Goal: Task Accomplishment & Management: Manage account settings

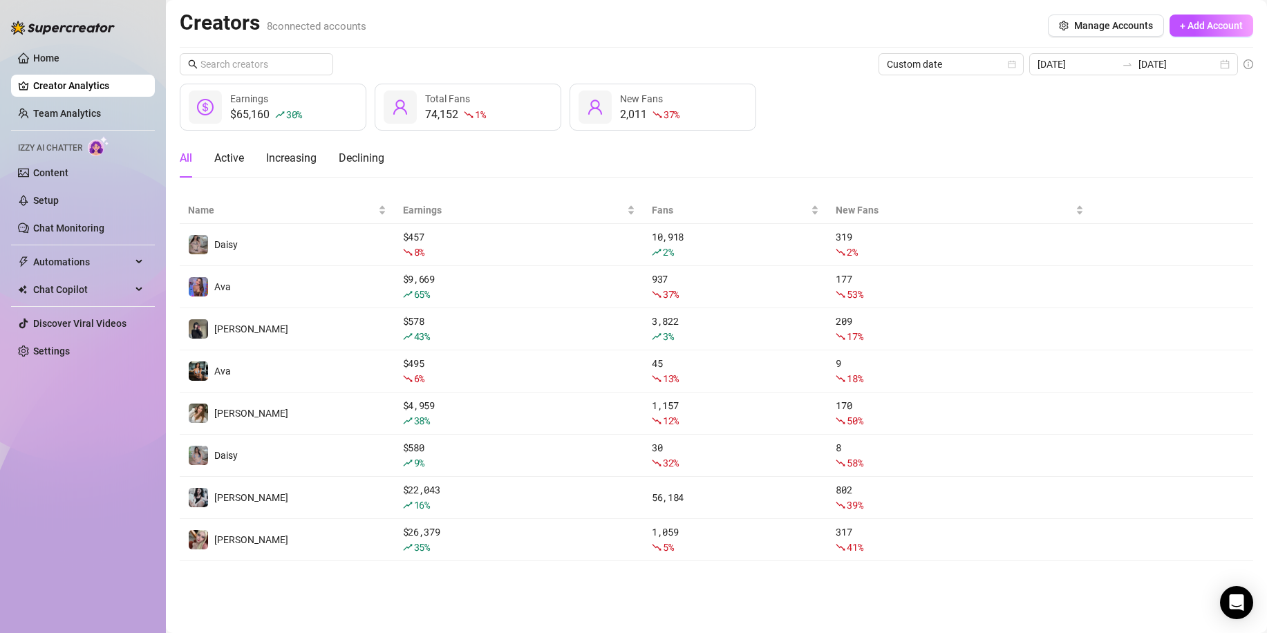
click at [101, 109] on link "Team Analytics" at bounding box center [67, 113] width 68 height 11
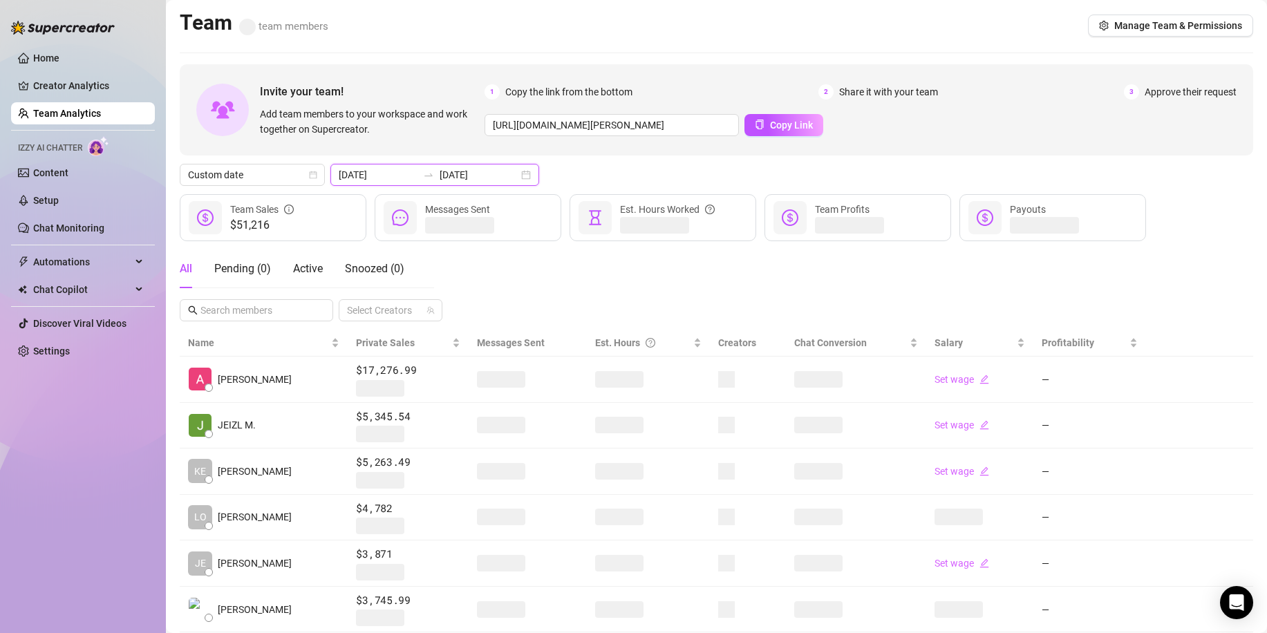
click at [490, 177] on input "[DATE]" at bounding box center [479, 174] width 79 height 15
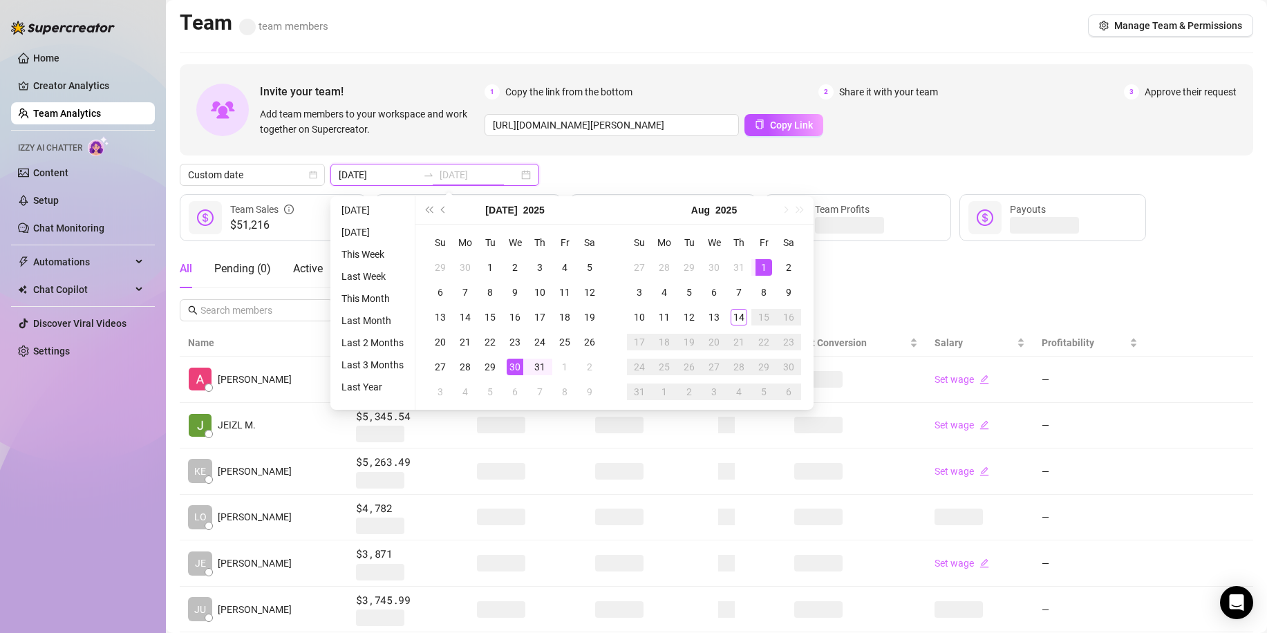
type input "[DATE]"
click at [766, 260] on div "1" at bounding box center [763, 267] width 17 height 17
click at [745, 308] on td "14" at bounding box center [738, 317] width 25 height 25
type input "[DATE]"
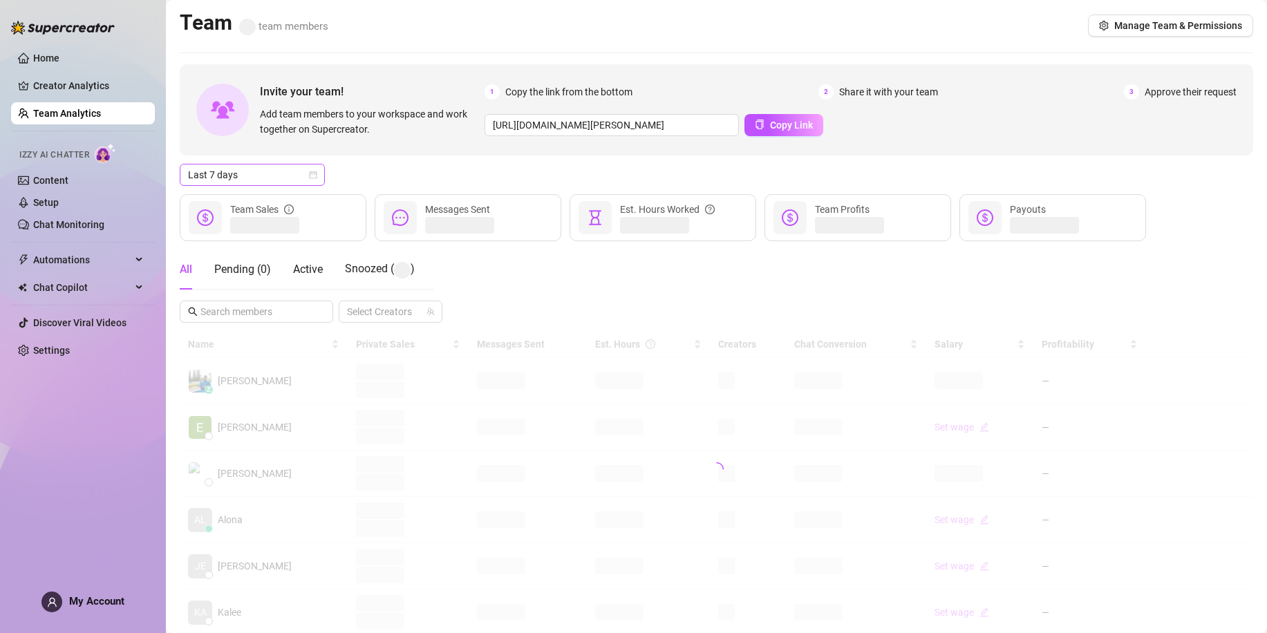
click at [301, 178] on span "Last 7 days" at bounding box center [252, 174] width 129 height 21
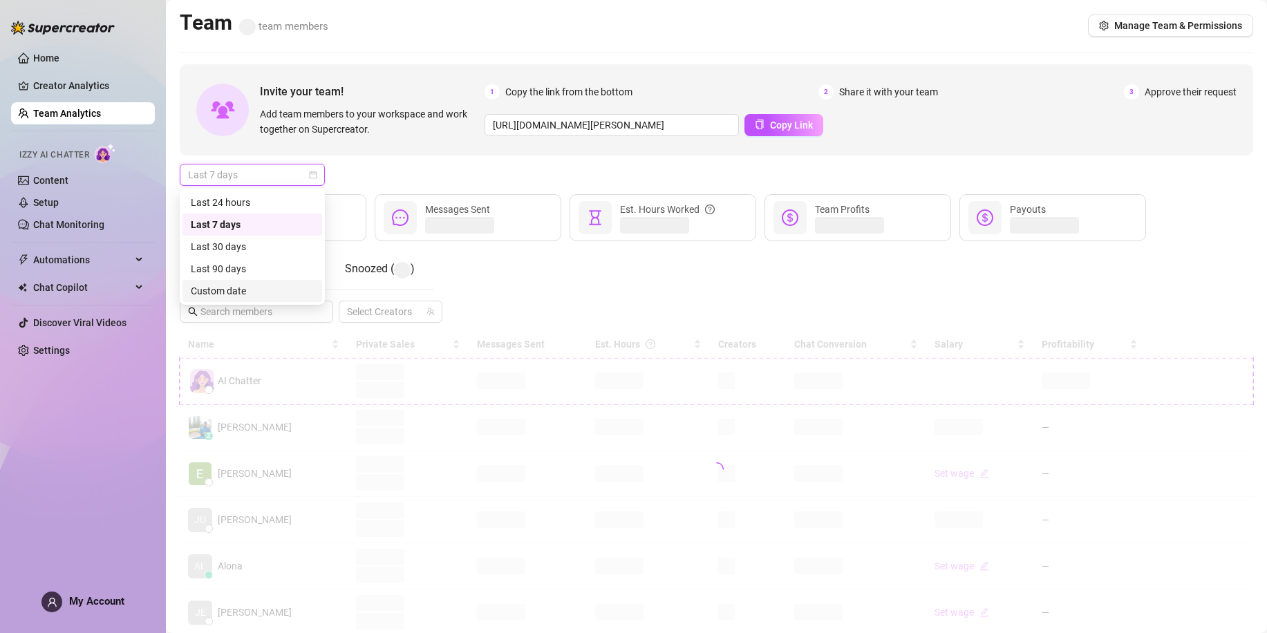
click at [298, 292] on div "Custom date" at bounding box center [252, 290] width 123 height 15
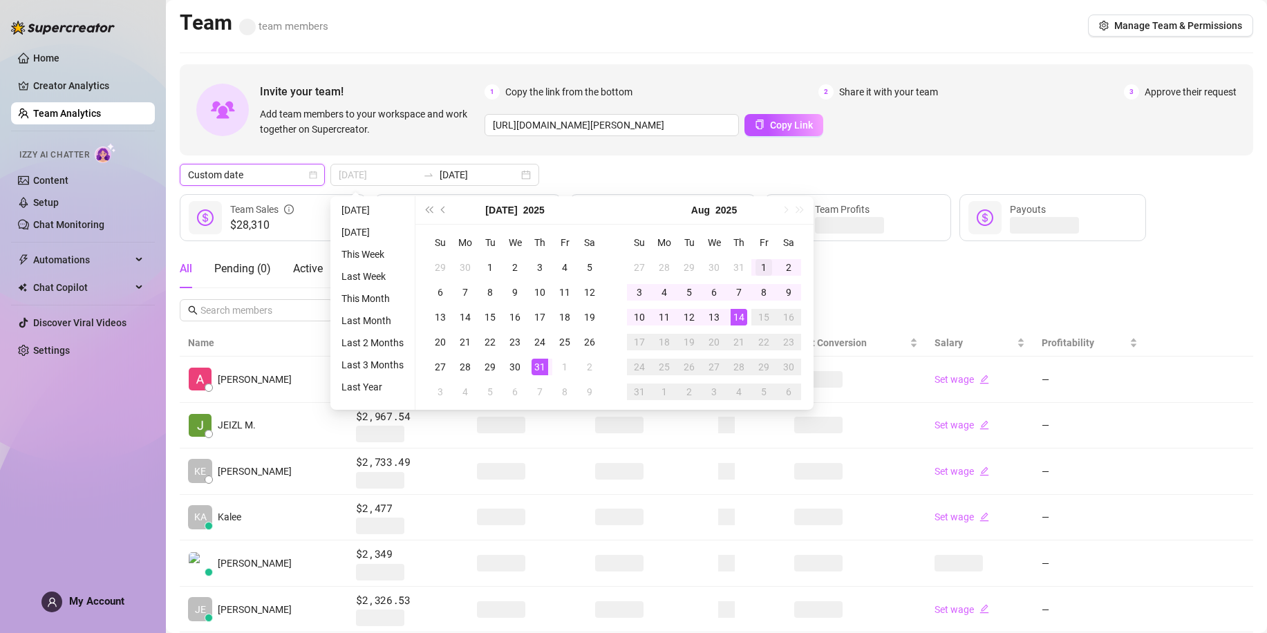
type input "[DATE]"
click at [762, 263] on div "1" at bounding box center [763, 267] width 17 height 17
type input "[DATE]"
click at [737, 320] on div "14" at bounding box center [739, 317] width 17 height 17
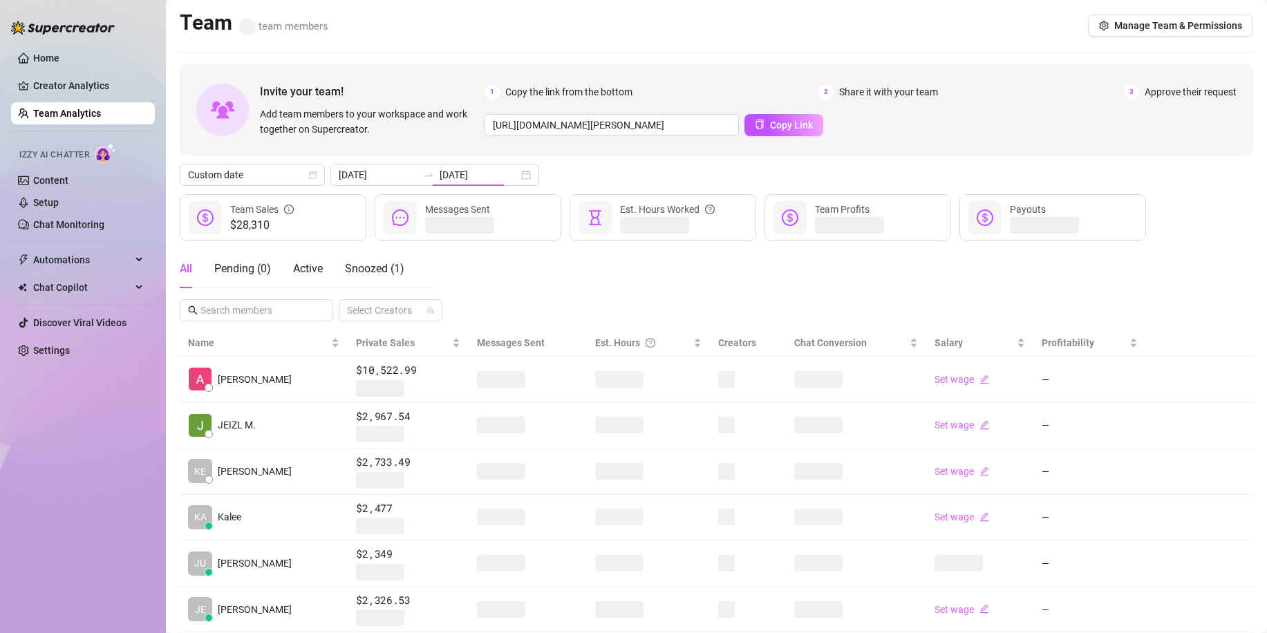
type input "[DATE]"
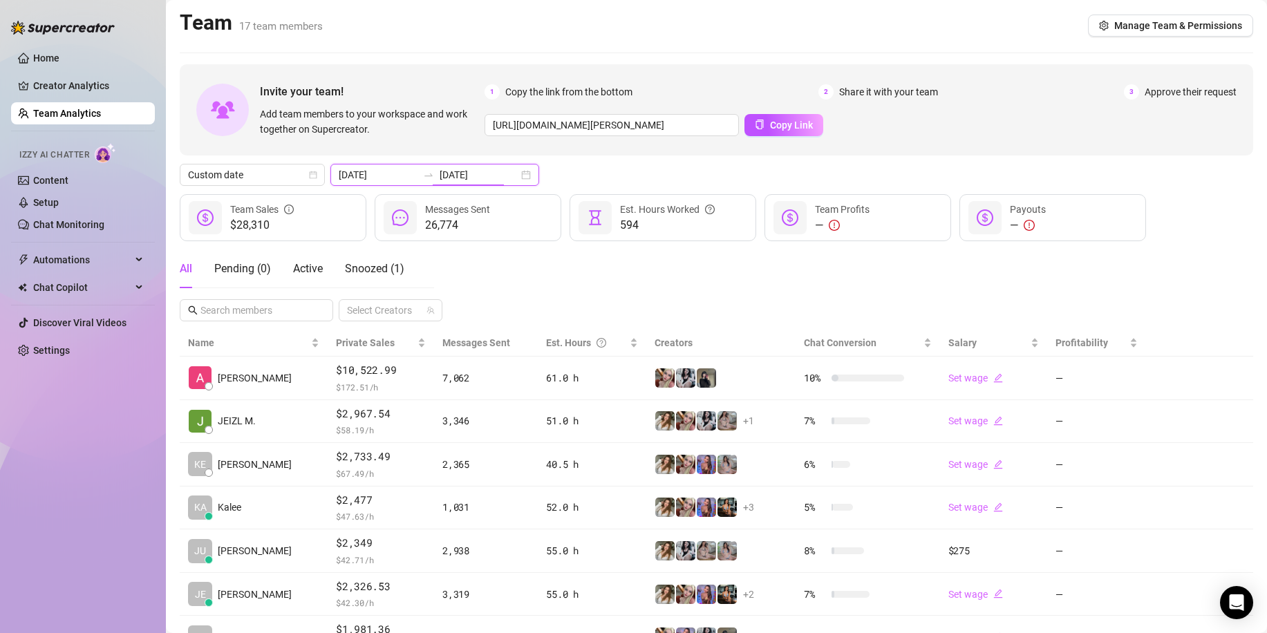
click at [440, 171] on input "[DATE]" at bounding box center [479, 174] width 79 height 15
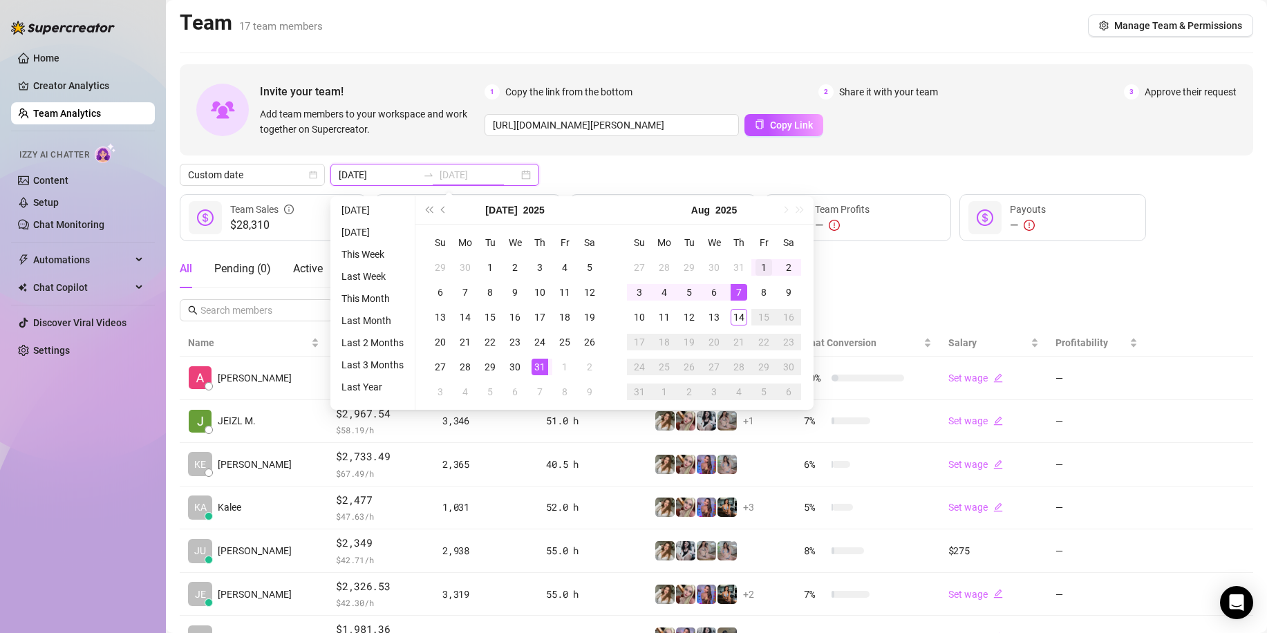
type input "[DATE]"
click at [766, 264] on div "1" at bounding box center [763, 267] width 17 height 17
click at [746, 308] on td "14" at bounding box center [738, 317] width 25 height 25
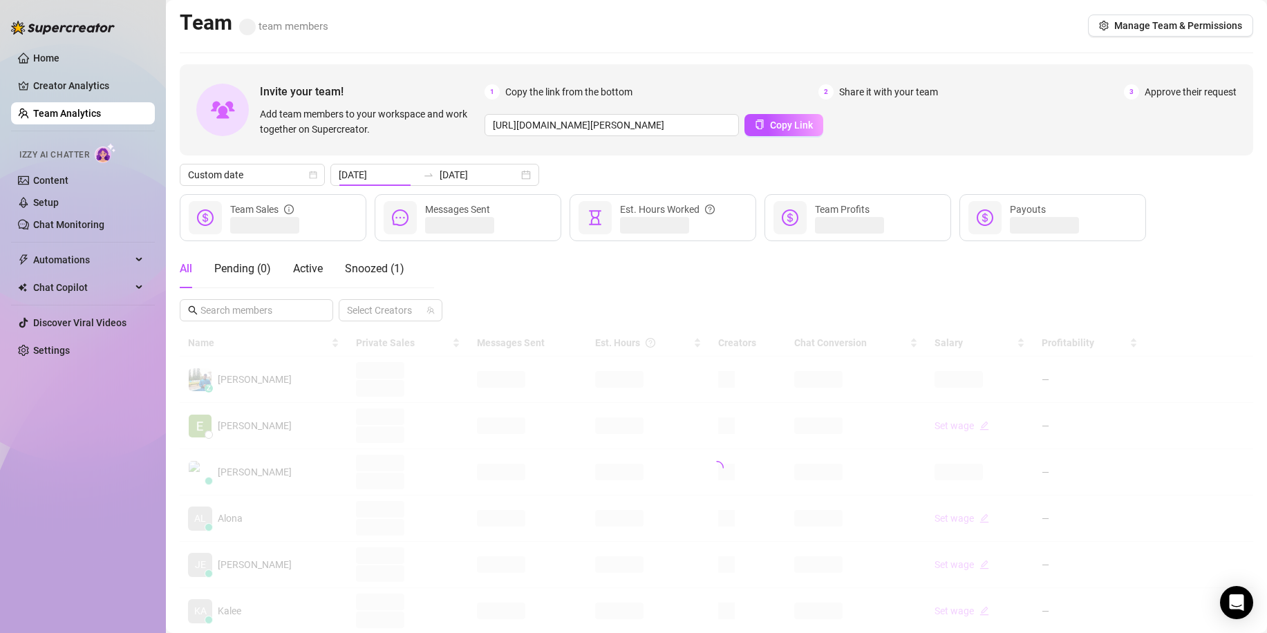
type input "[DATE]"
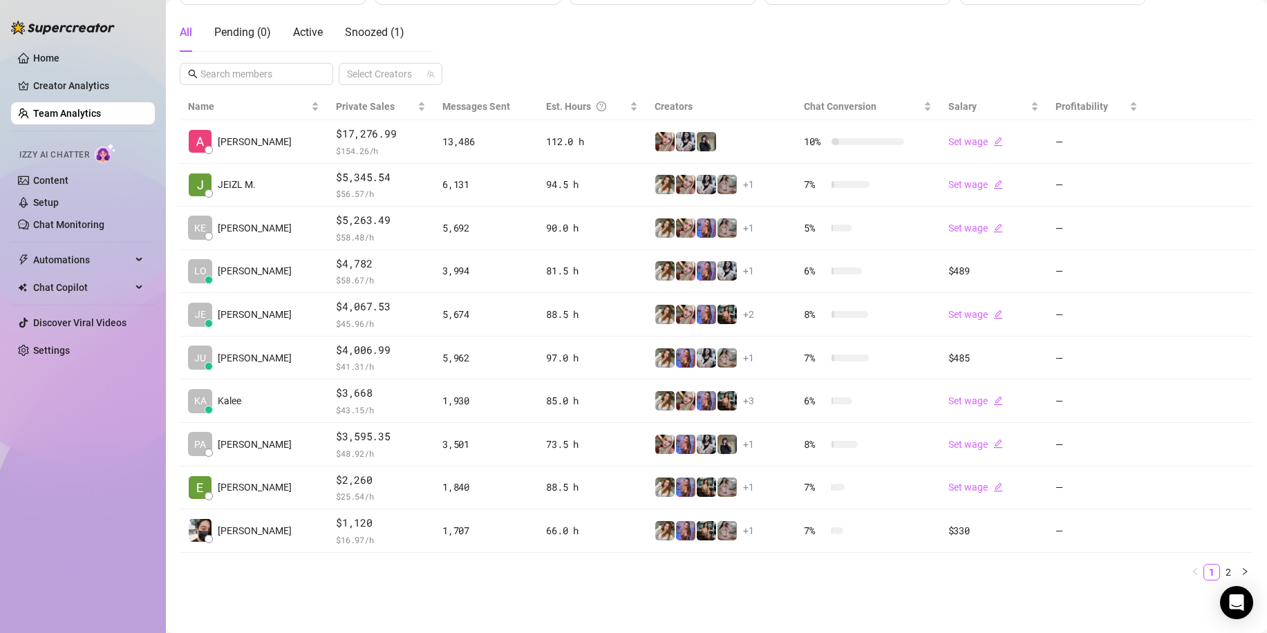
scroll to position [236, 0]
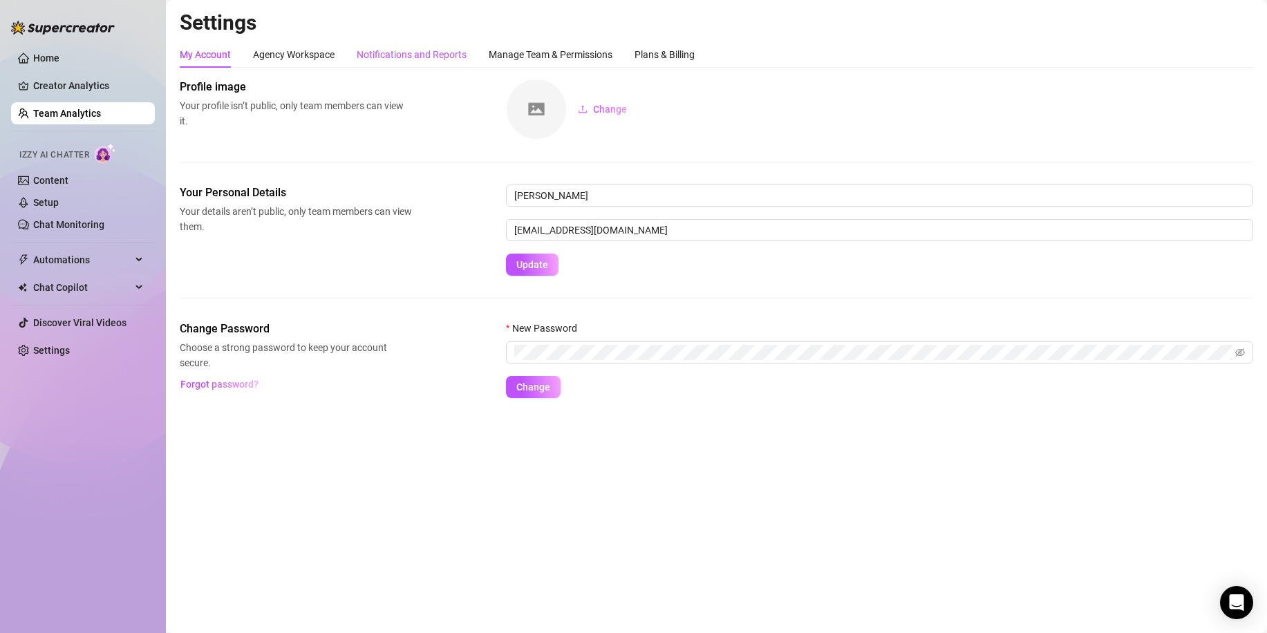
click at [425, 53] on div "Notifications and Reports" at bounding box center [412, 54] width 110 height 15
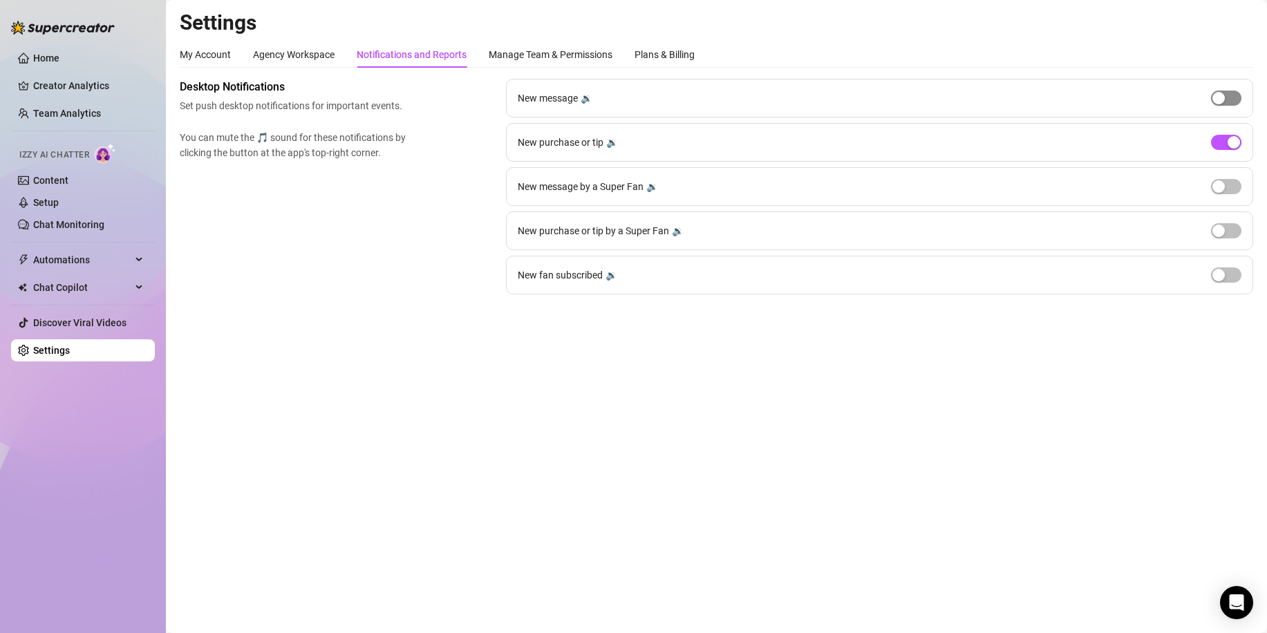
click at [1230, 98] on span "button" at bounding box center [1226, 98] width 30 height 15
click at [1221, 142] on span "button" at bounding box center [1226, 142] width 30 height 15
click at [1221, 142] on div "button" at bounding box center [1218, 142] width 12 height 12
click at [665, 55] on div "Plans & Billing" at bounding box center [664, 54] width 60 height 15
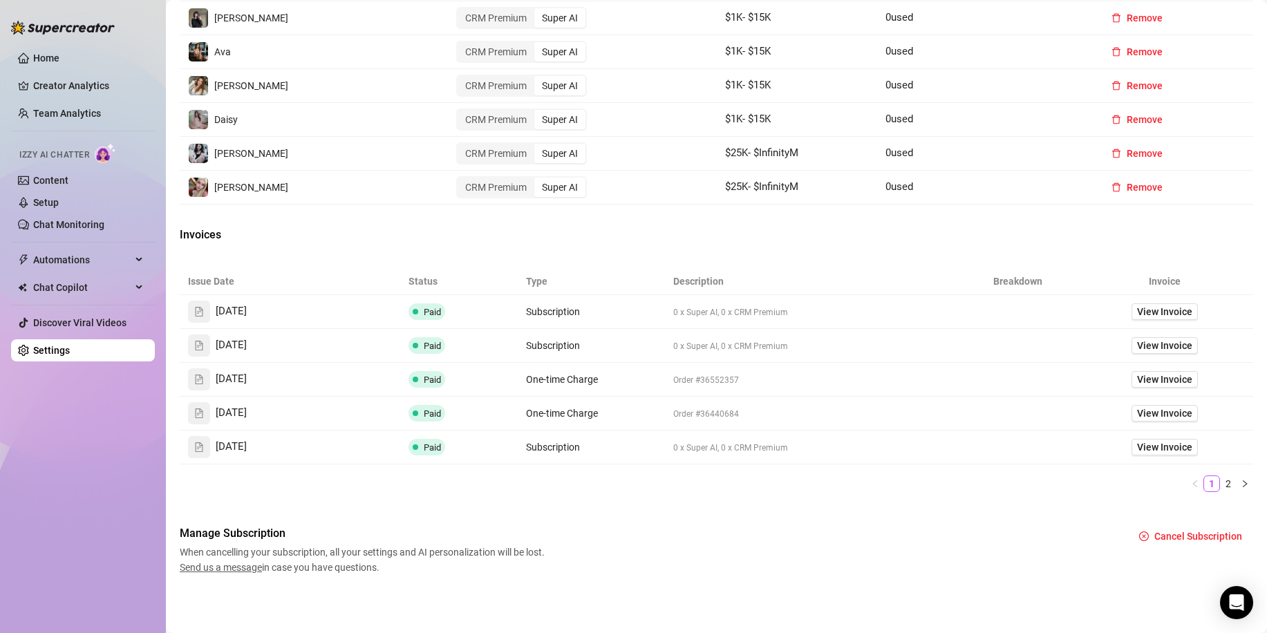
scroll to position [256, 0]
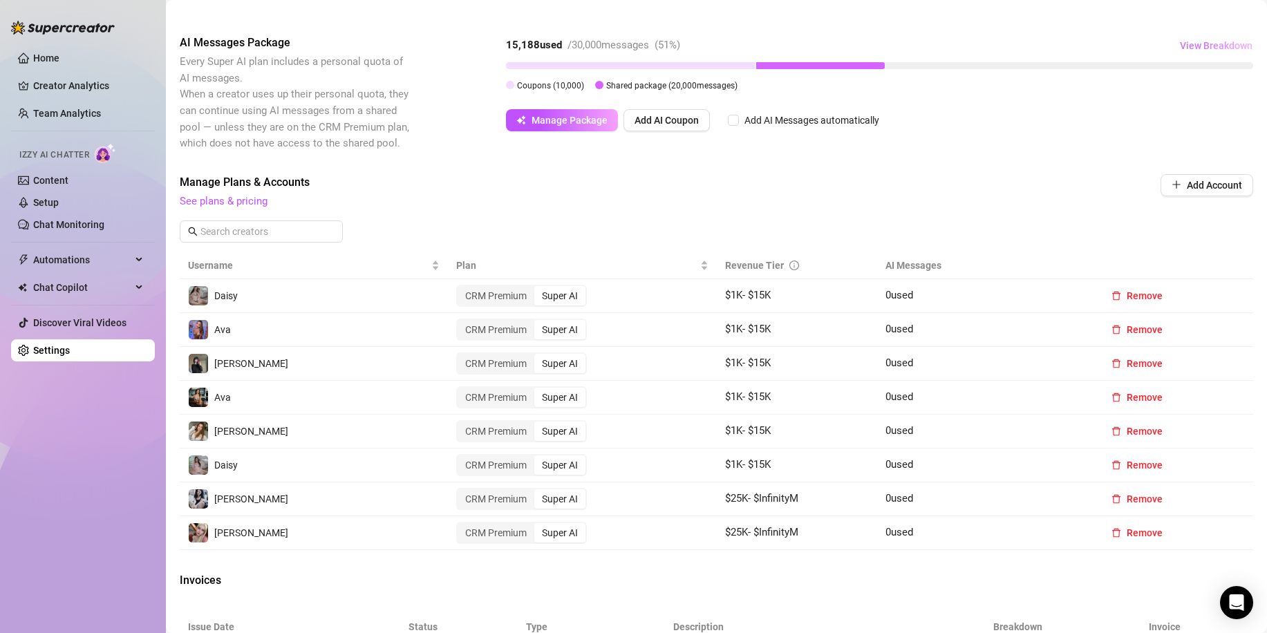
click at [1190, 38] on button "View Breakdown" at bounding box center [1216, 46] width 74 height 22
drag, startPoint x: 64, startPoint y: 198, endPoint x: 72, endPoint y: 207, distance: 11.7
click at [59, 199] on link "Setup" at bounding box center [46, 202] width 26 height 11
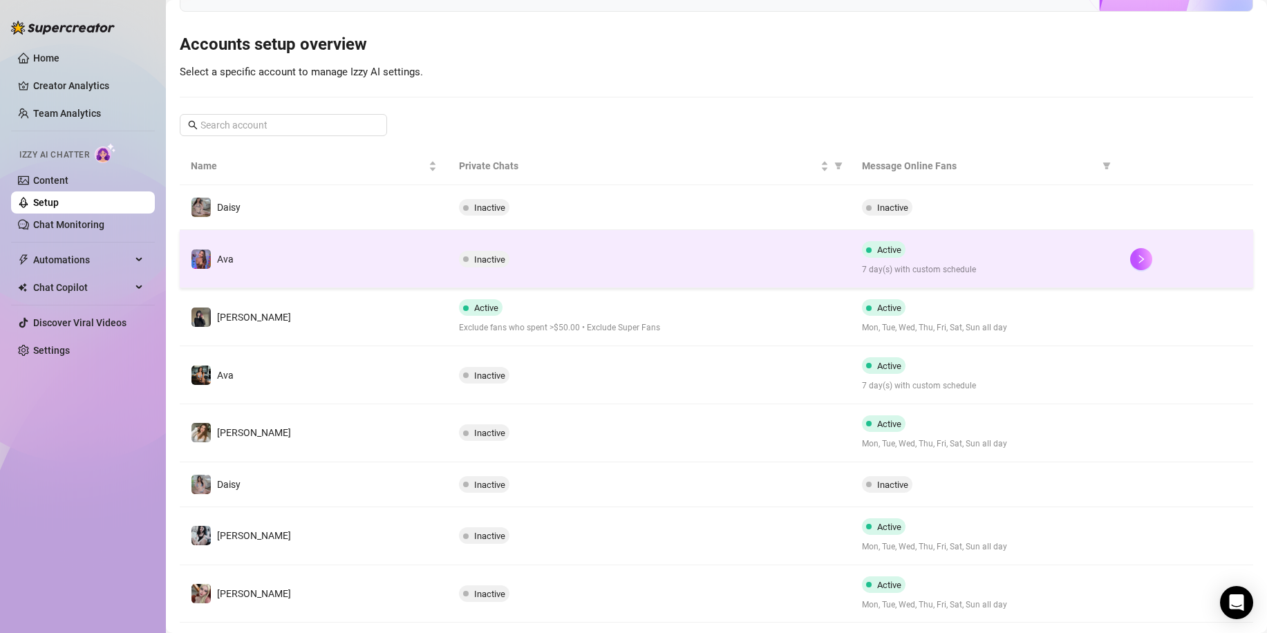
scroll to position [149, 0]
